Goal: Transaction & Acquisition: Download file/media

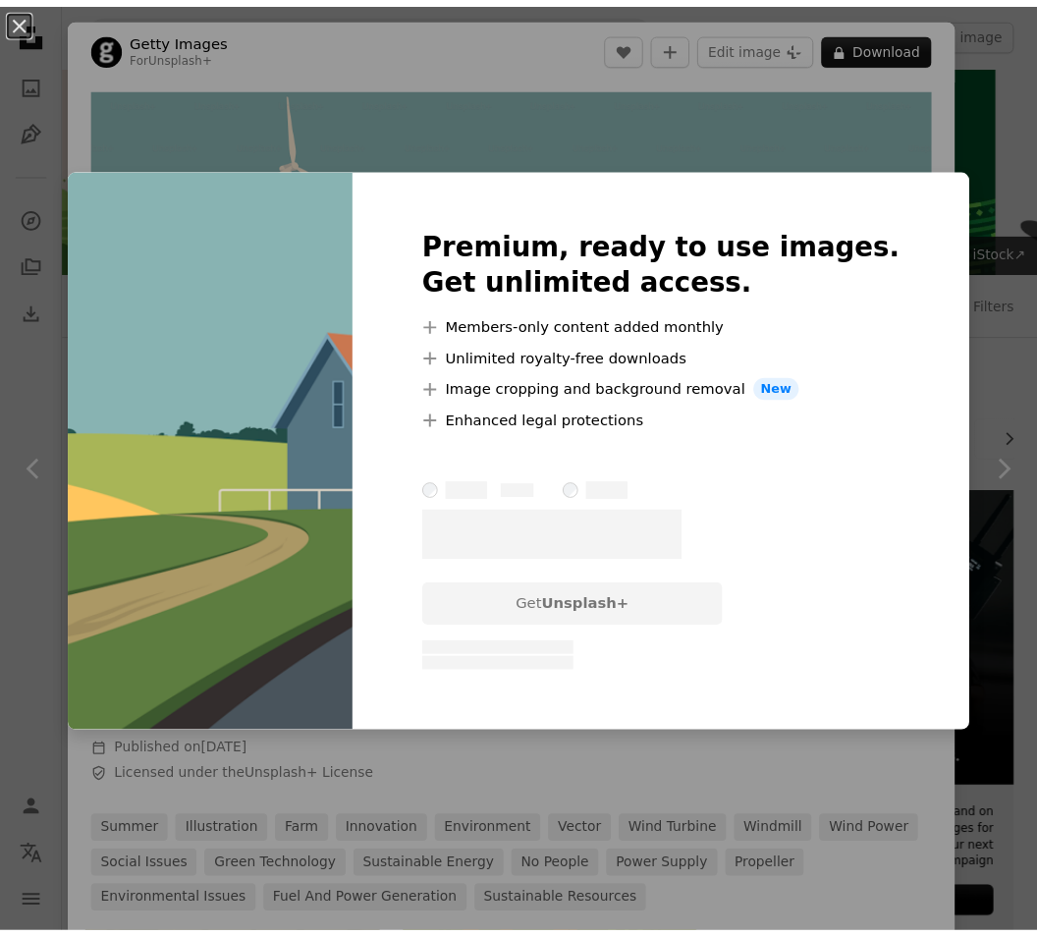
scroll to position [1793, 0]
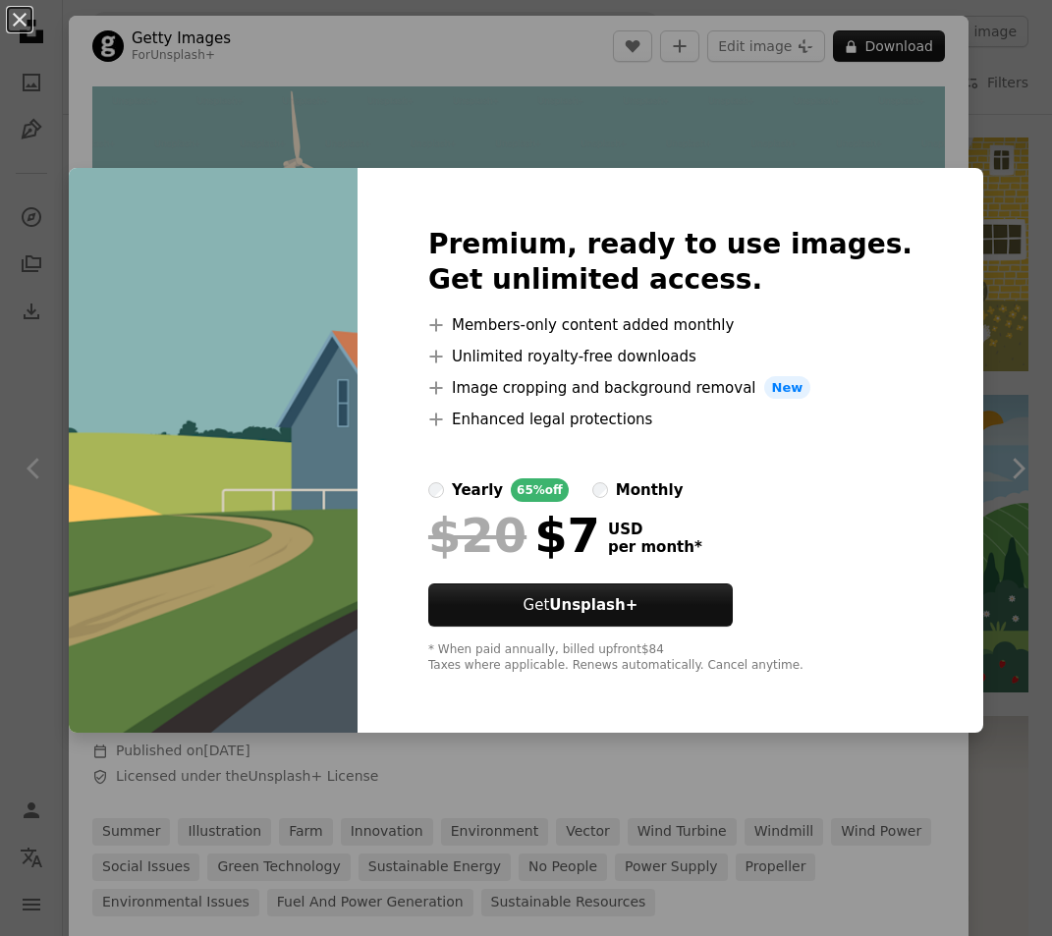
click at [895, 116] on div "An X shape Premium, ready to use images. Get unlimited access. A plus sign Memb…" at bounding box center [526, 468] width 1052 height 936
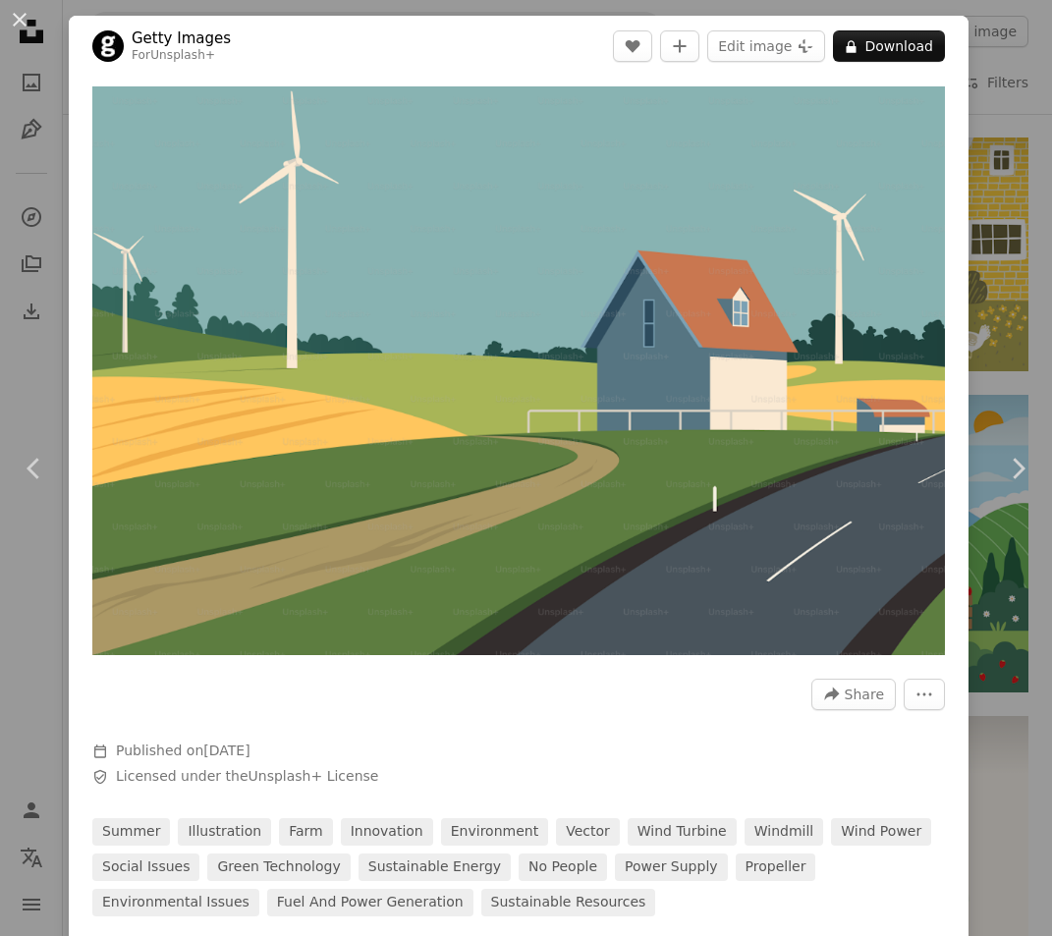
click at [986, 238] on div "An X shape Chevron left Chevron right Getty Images For Unsplash+ A heart A plus…" at bounding box center [526, 468] width 1052 height 936
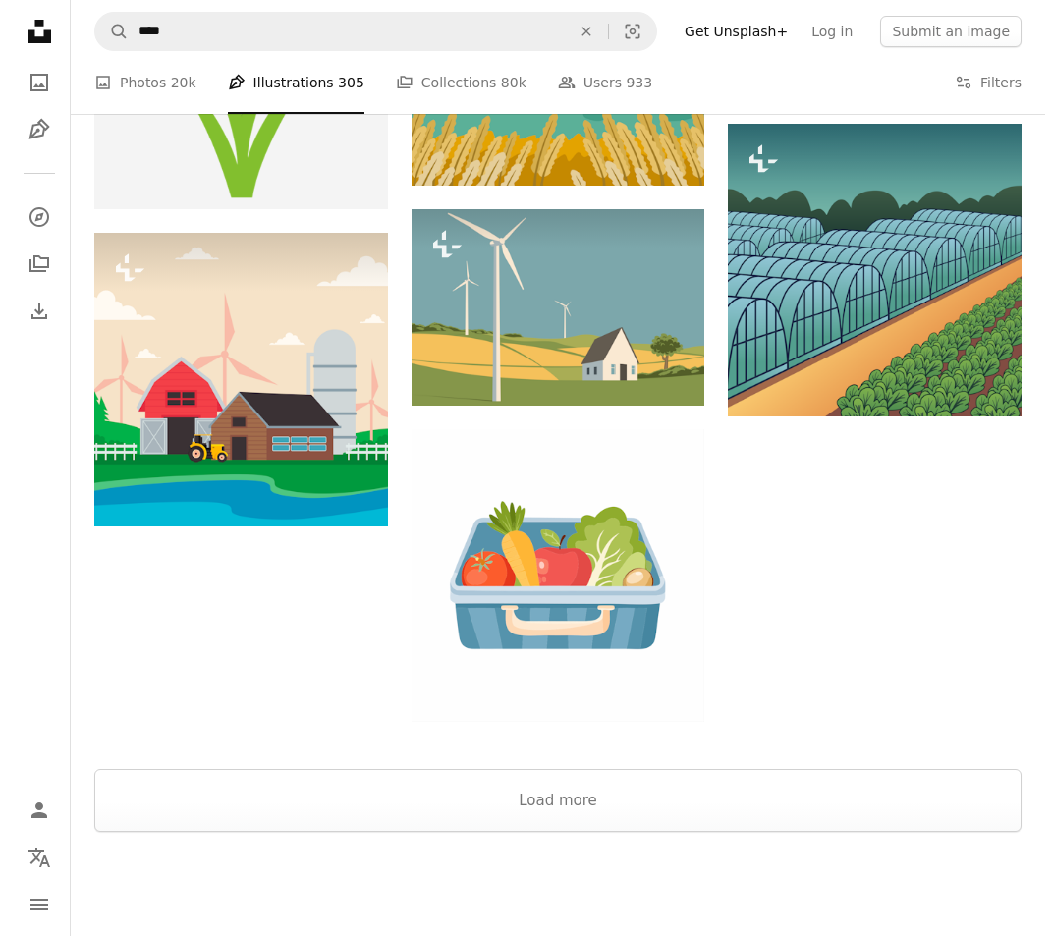
scroll to position [4057, 0]
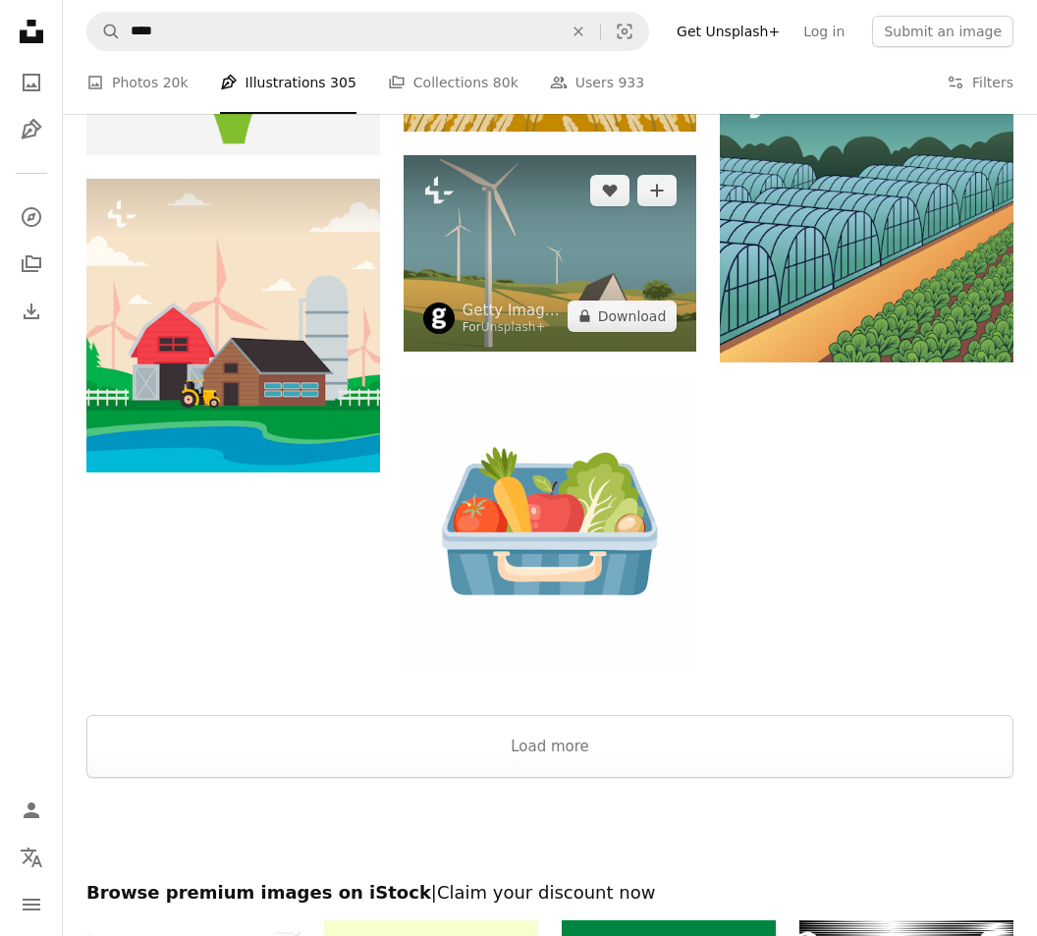
click at [555, 247] on img at bounding box center [551, 252] width 294 height 195
